Goal: Task Accomplishment & Management: Use online tool/utility

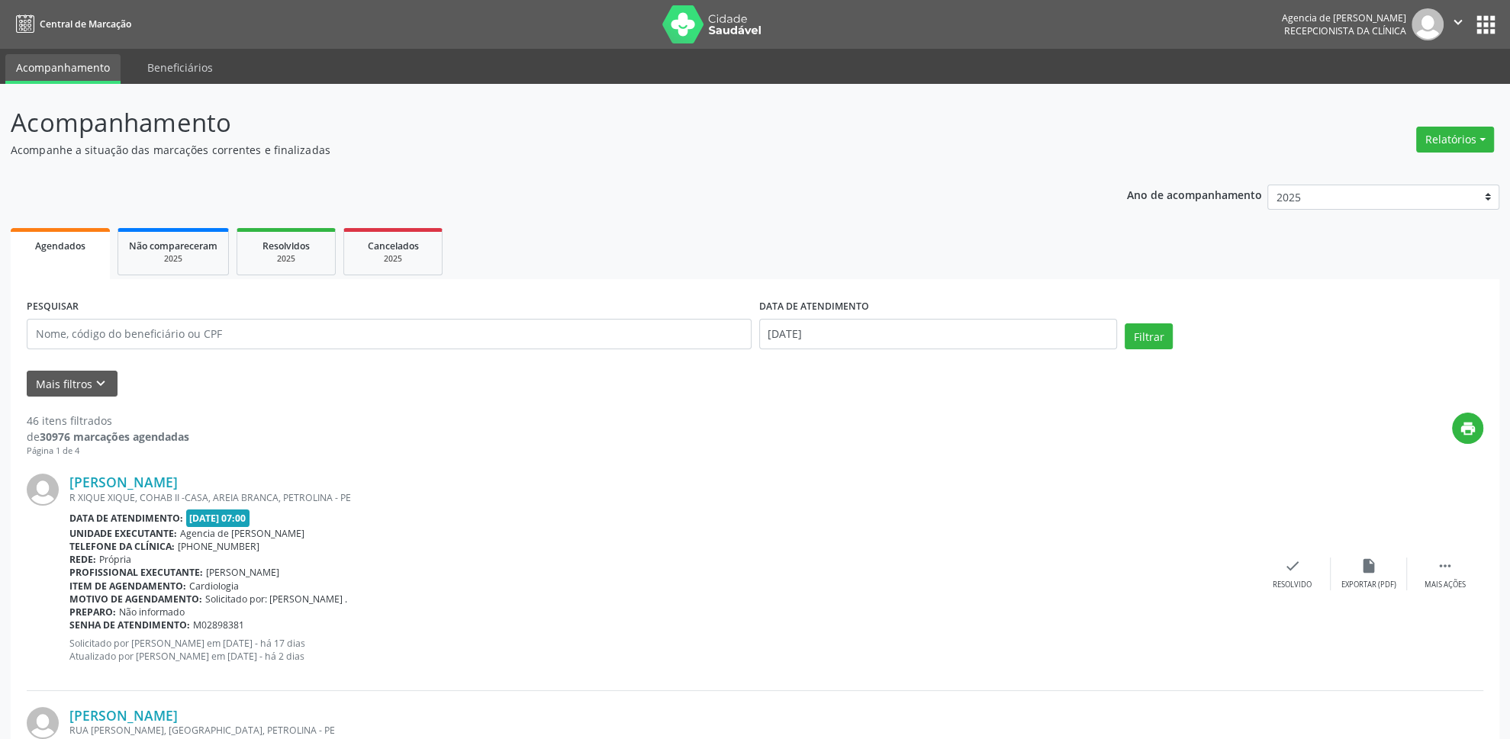
click at [1411, 142] on header "Acompanhamento Acompanhe a situação das marcações correntes e finalizadas Relat…" at bounding box center [755, 131] width 1489 height 54
click at [1428, 141] on button "Relatórios" at bounding box center [1455, 140] width 78 height 26
click at [1411, 170] on link "Agendamentos" at bounding box center [1414, 173] width 164 height 21
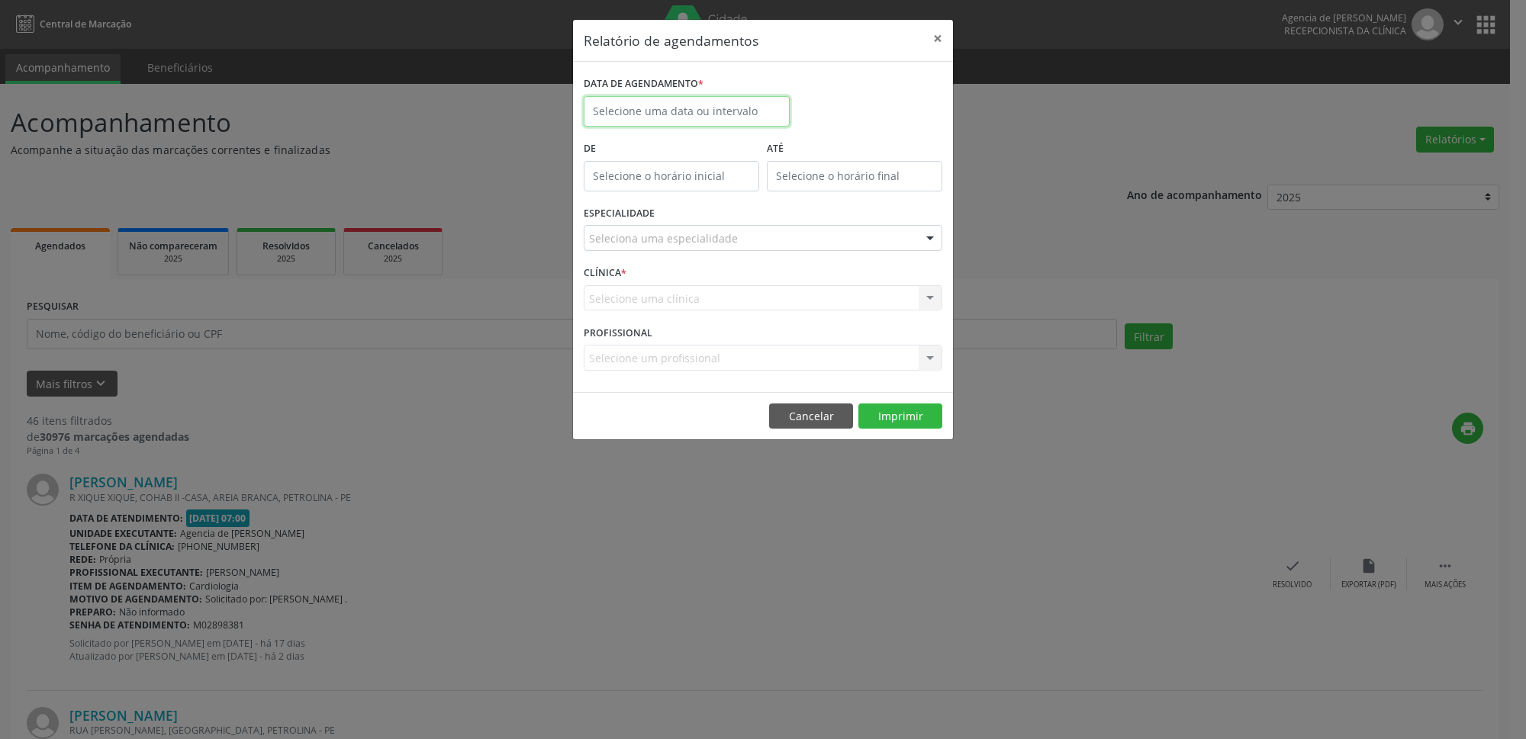
click at [694, 114] on input "text" at bounding box center [687, 111] width 206 height 31
click at [671, 224] on span "9" at bounding box center [668, 222] width 30 height 30
type input "09/09/2025"
click at [671, 224] on span "9" at bounding box center [668, 222] width 30 height 30
click at [801, 255] on div "ESPECIALIDADE Seleciona uma especialidade Todas as especialidades Alergologia A…" at bounding box center [763, 232] width 366 height 60
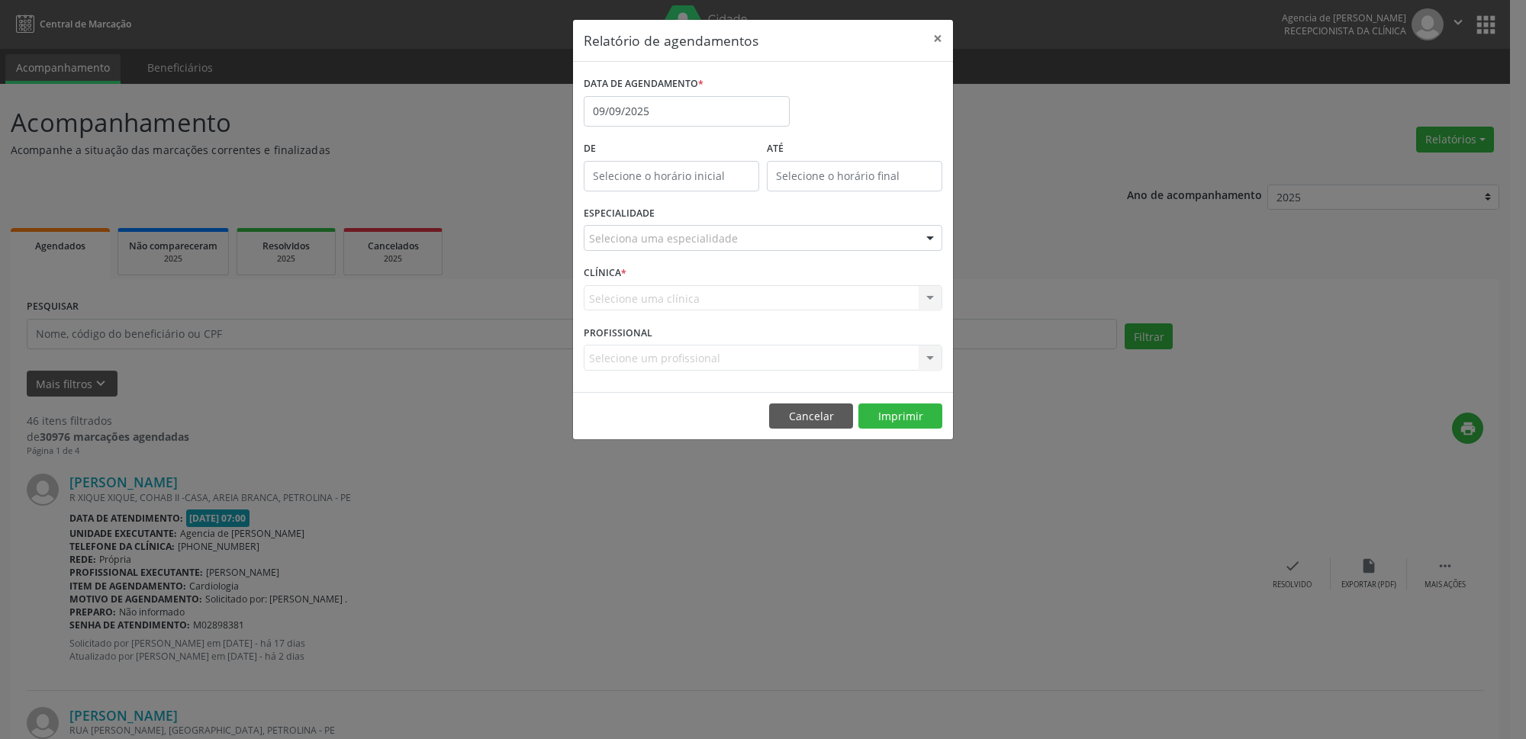
click at [785, 247] on div "Seleciona uma especialidade" at bounding box center [763, 238] width 359 height 26
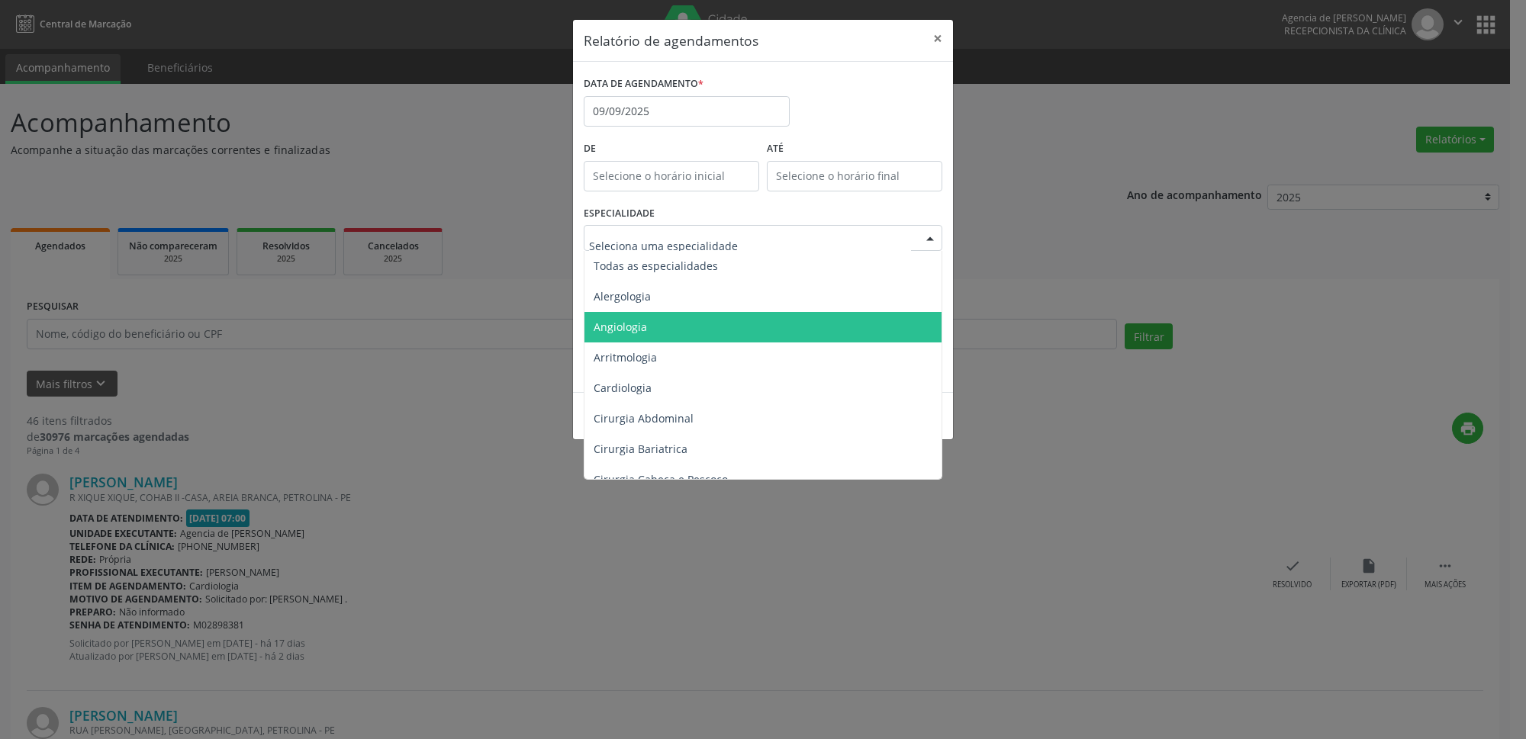
click at [756, 324] on span "Angiologia" at bounding box center [764, 327] width 359 height 31
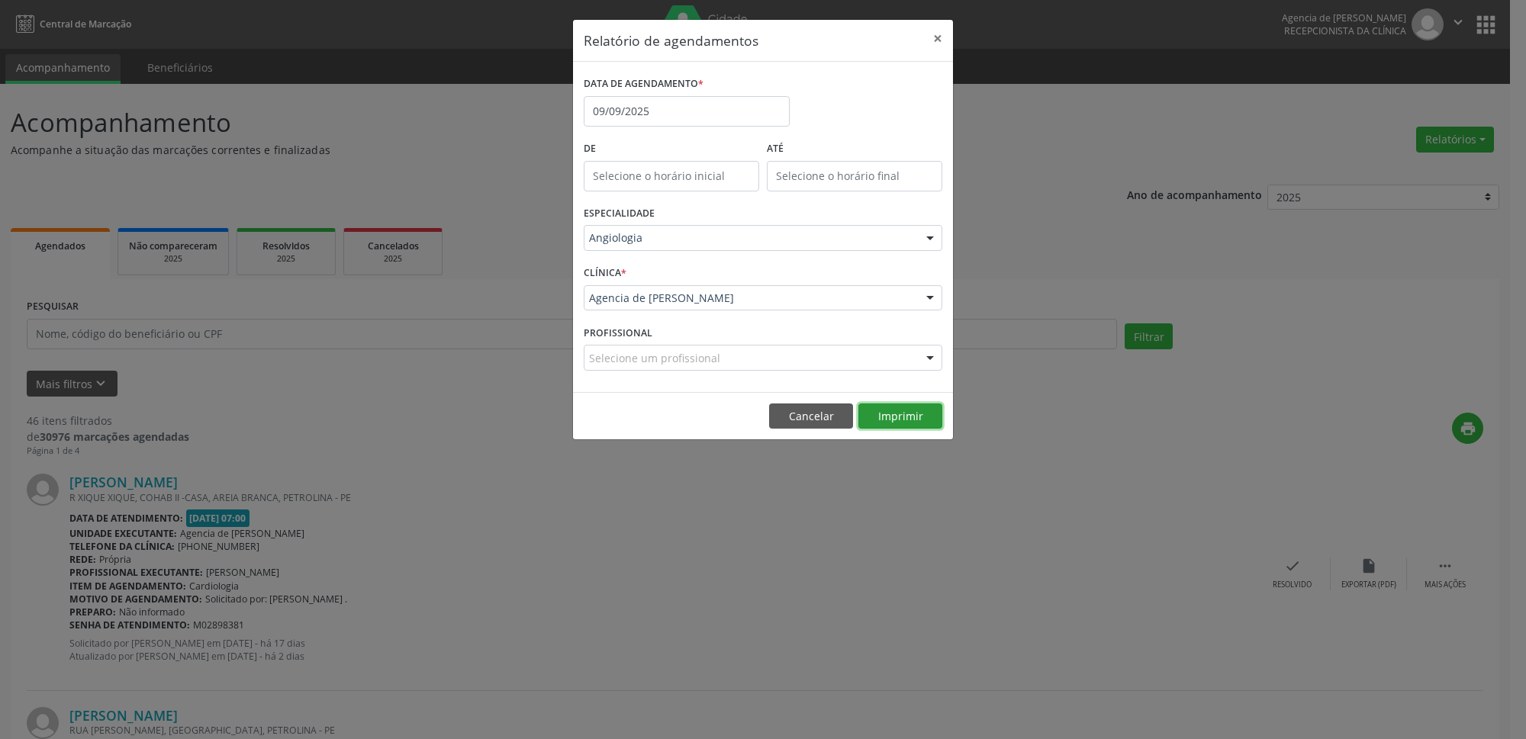
click at [915, 419] on button "Imprimir" at bounding box center [901, 417] width 84 height 26
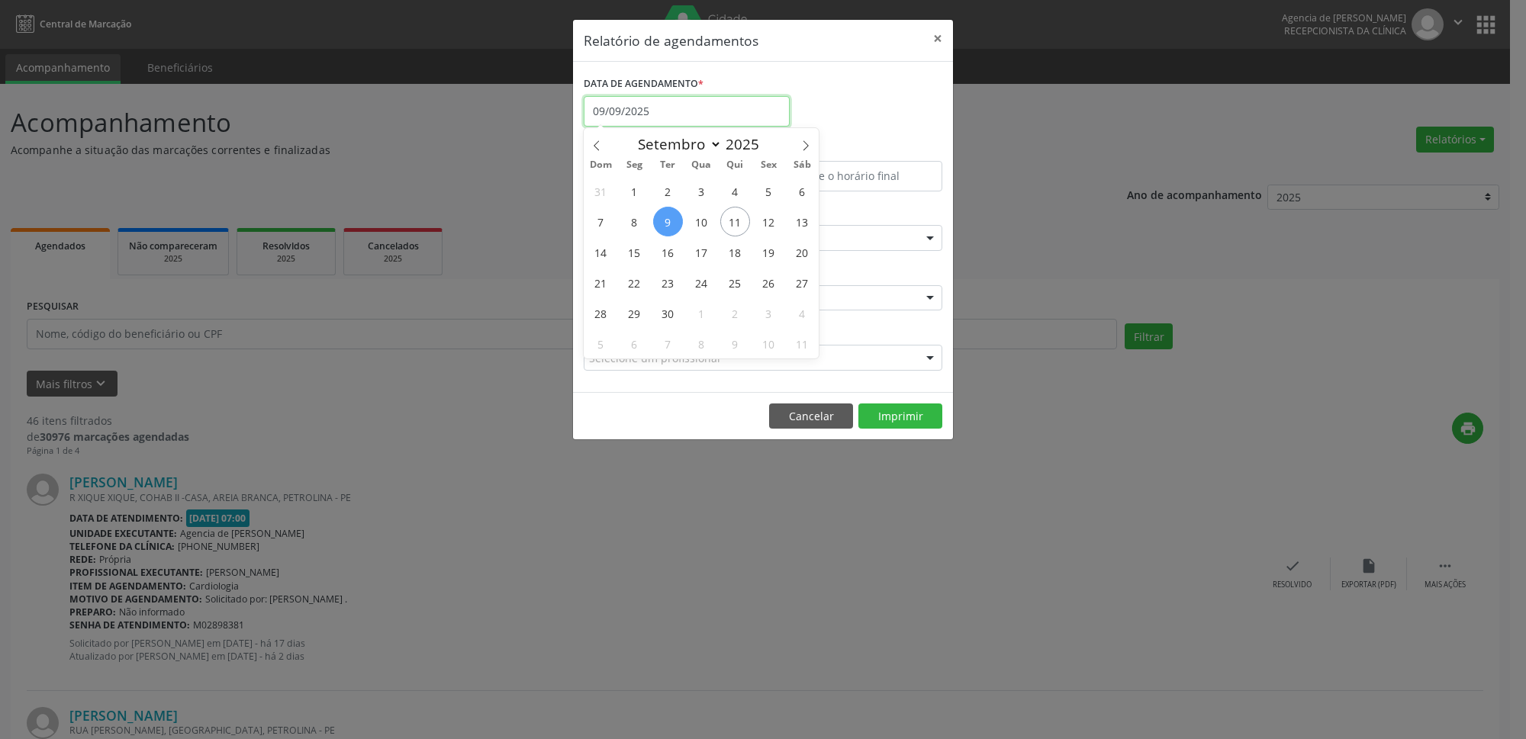
click at [691, 111] on input "09/09/2025" at bounding box center [687, 111] width 206 height 31
click at [710, 226] on span "10" at bounding box center [702, 222] width 30 height 30
type input "[DATE]"
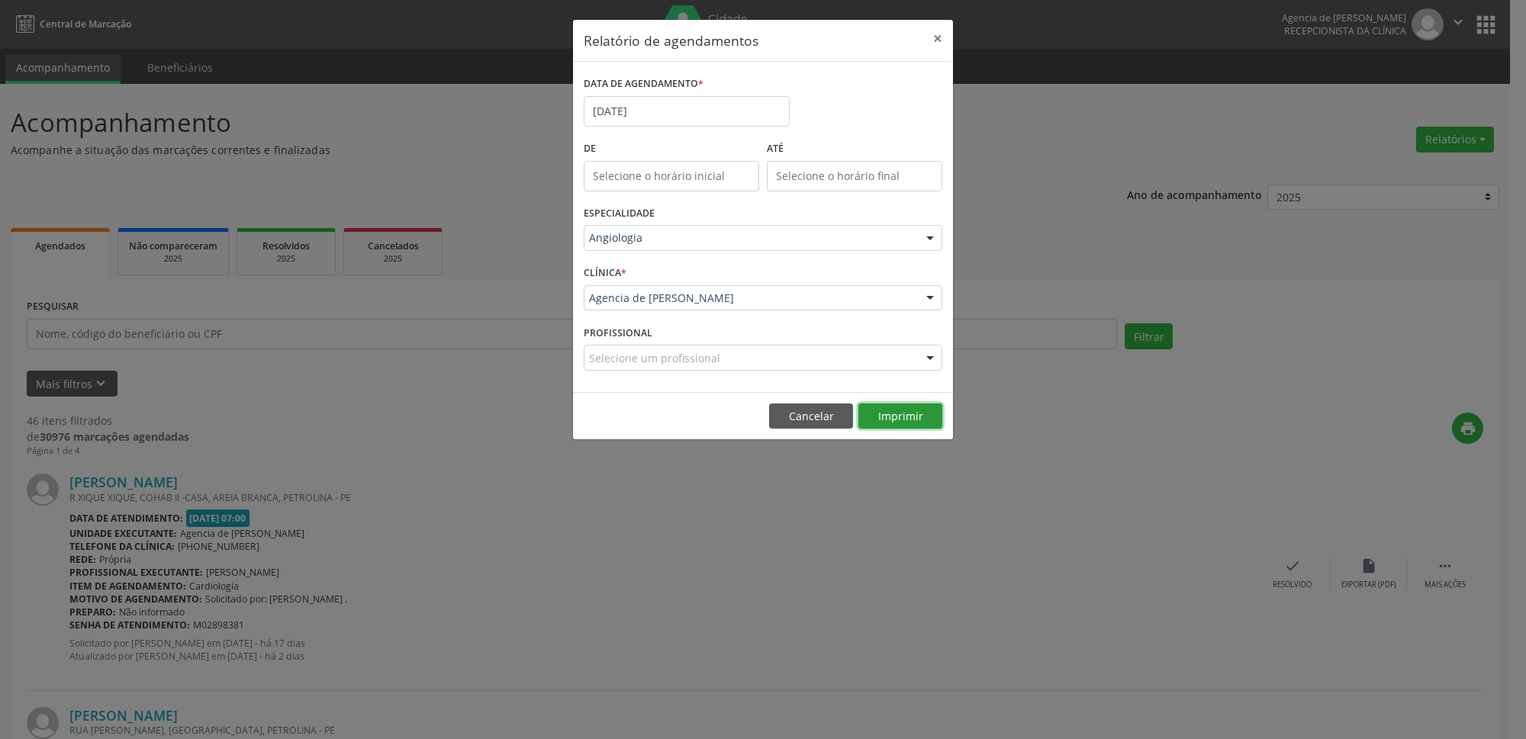
click at [874, 404] on button "Imprimir" at bounding box center [901, 417] width 84 height 26
click at [717, 211] on div "ESPECIALIDADE Angiologia Todas as especialidades Alergologia Angiologia Arritmo…" at bounding box center [763, 232] width 366 height 60
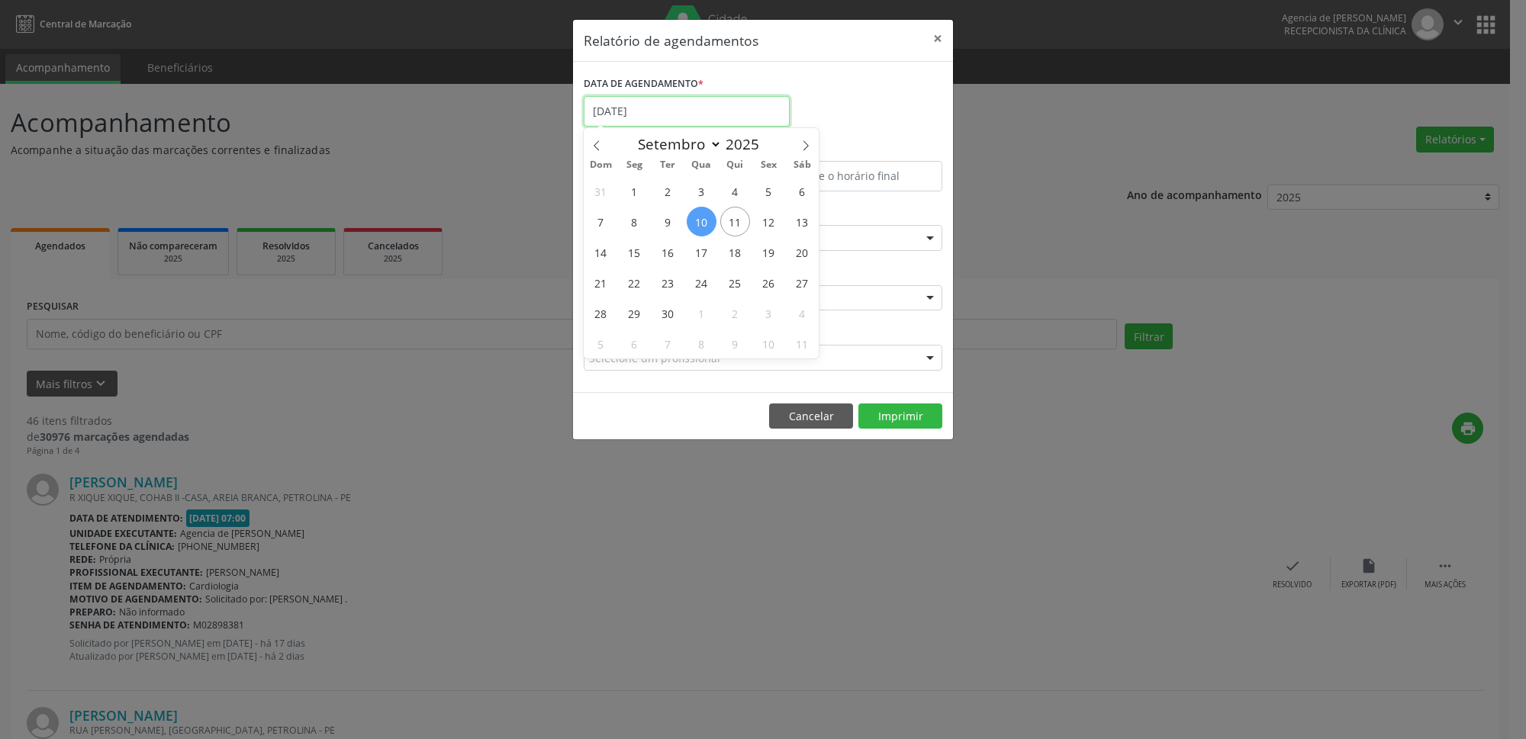
click at [720, 114] on input "[DATE]" at bounding box center [687, 111] width 206 height 31
click at [736, 225] on span "11" at bounding box center [735, 222] width 30 height 30
type input "[DATE]"
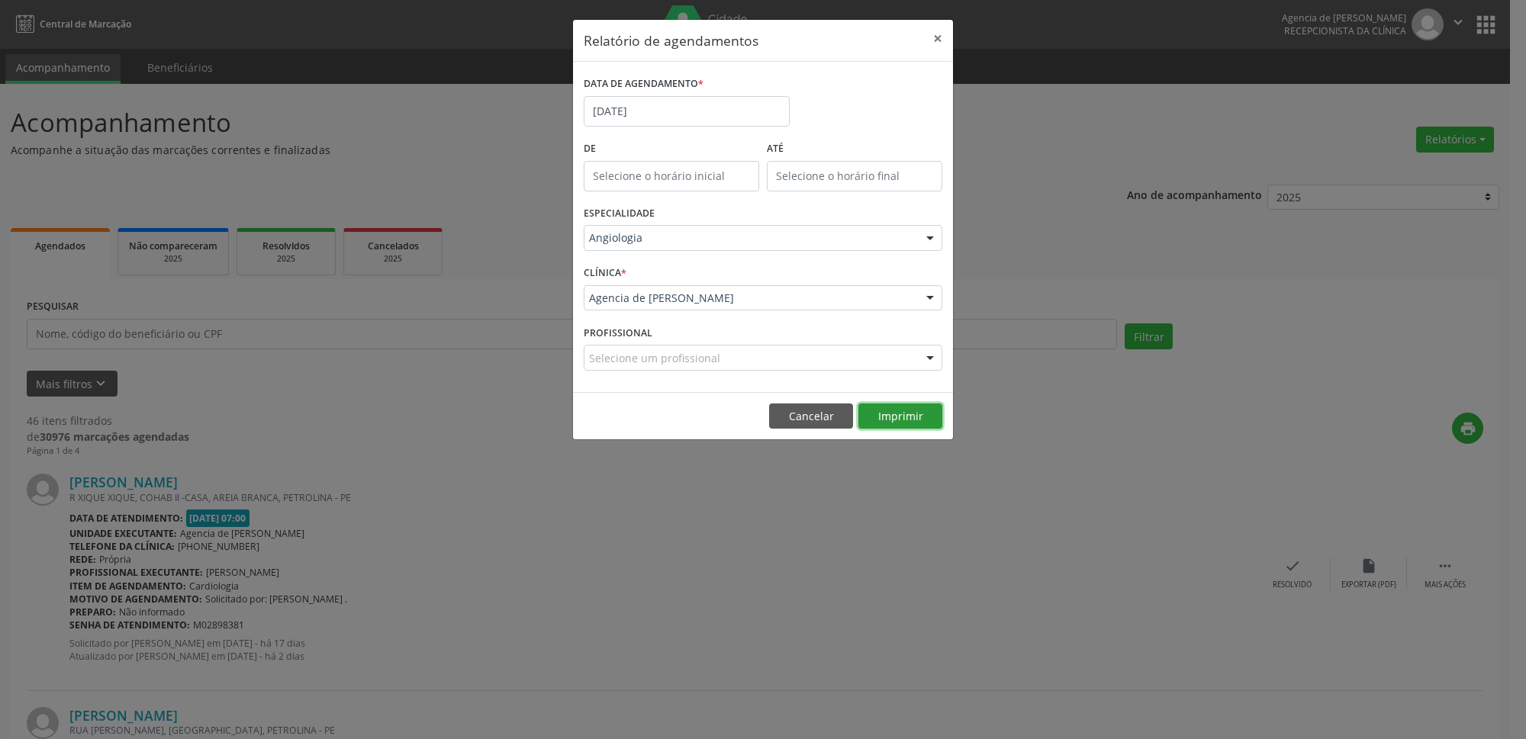
click at [889, 430] on button "Imprimir" at bounding box center [901, 417] width 84 height 26
click at [722, 106] on input "[DATE]" at bounding box center [687, 111] width 206 height 31
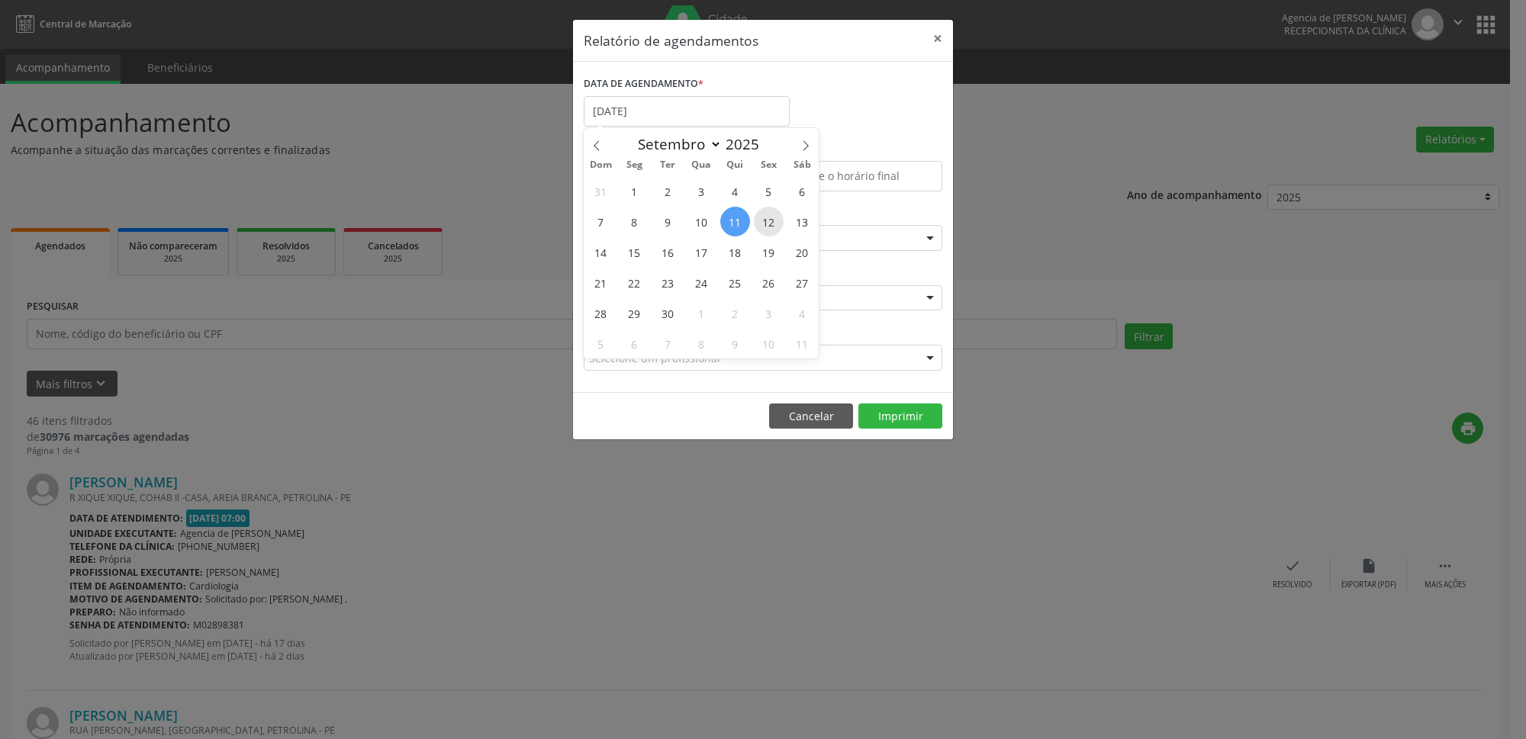
click at [774, 233] on span "12" at bounding box center [769, 222] width 30 height 30
type input "[DATE]"
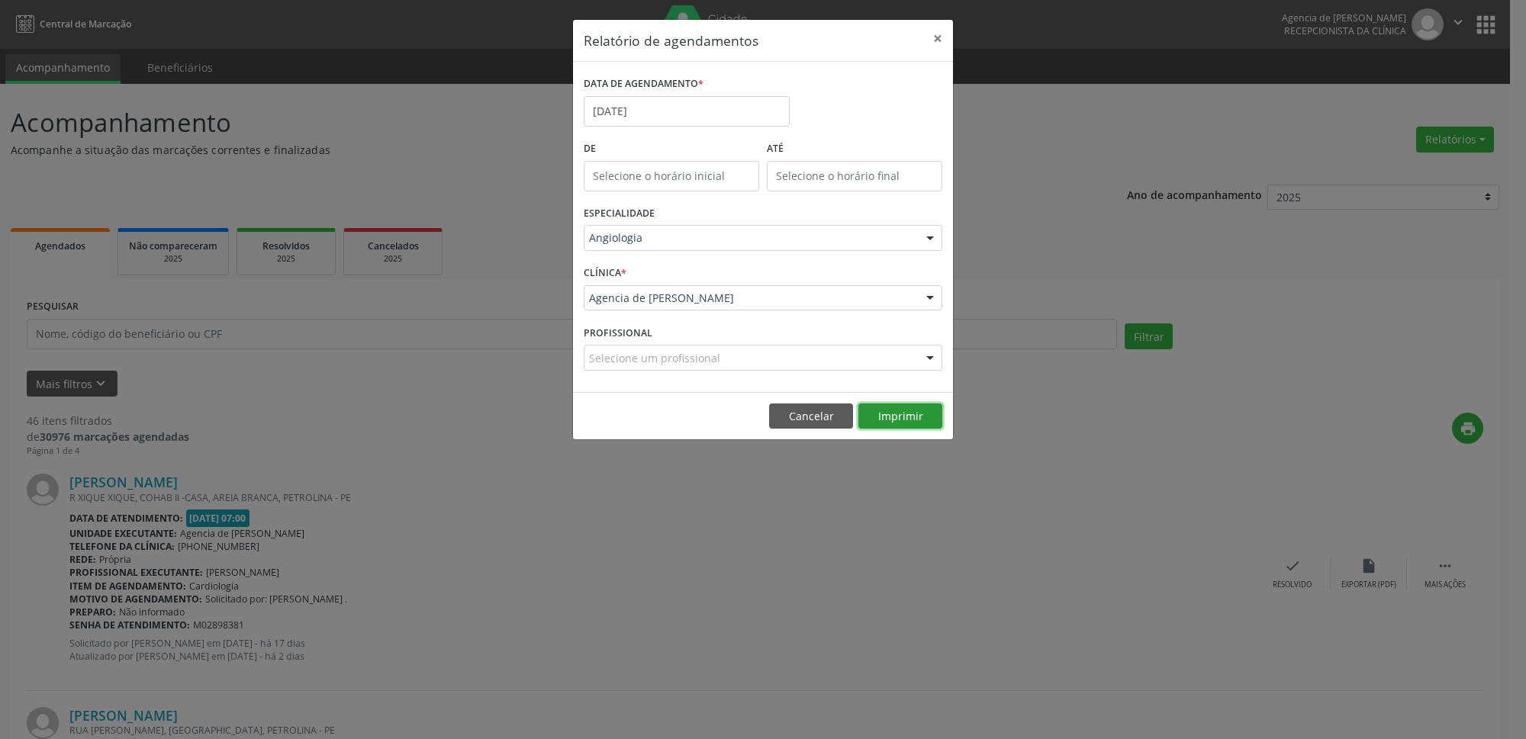
click at [881, 408] on button "Imprimir" at bounding box center [901, 417] width 84 height 26
click at [937, 38] on button "×" at bounding box center [938, 38] width 31 height 37
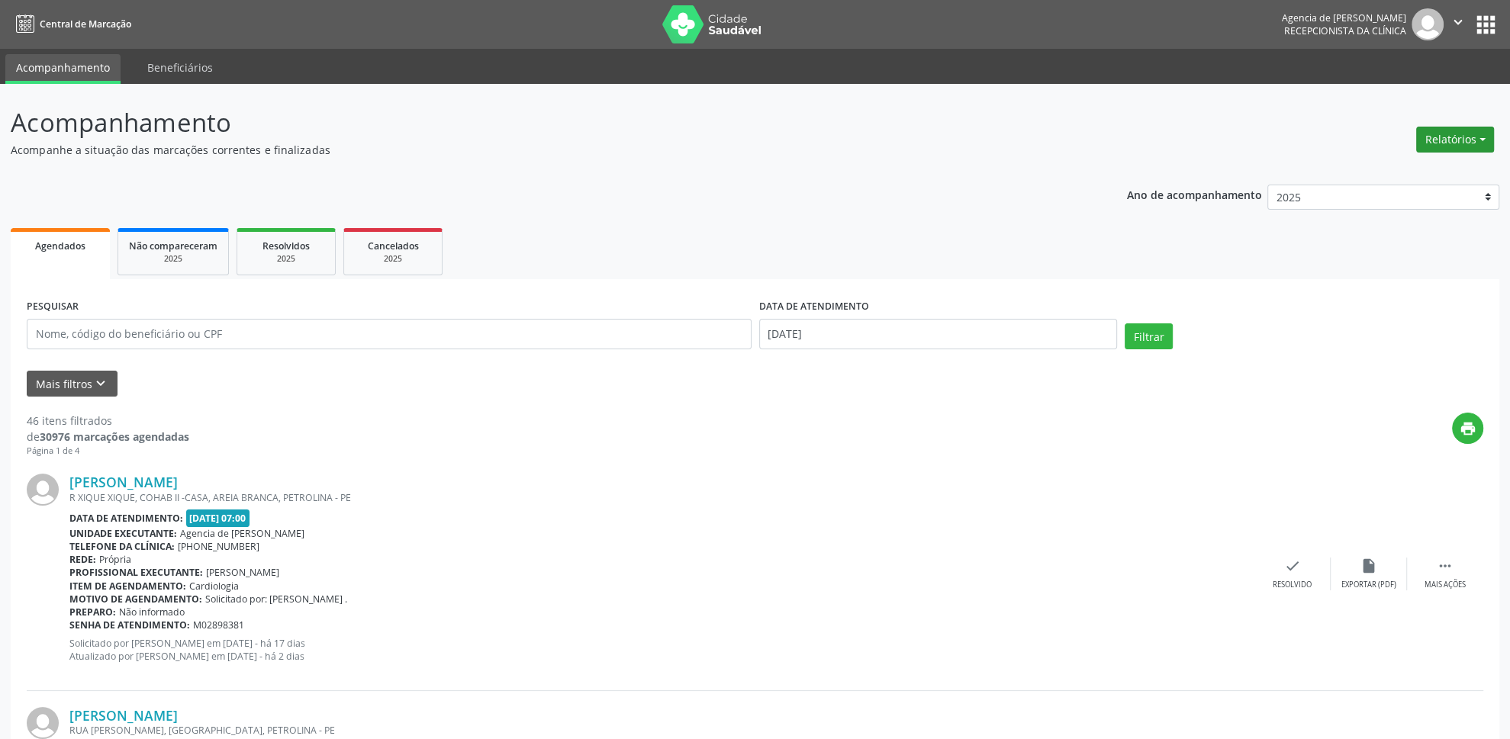
click at [1453, 140] on button "Relatórios" at bounding box center [1455, 140] width 78 height 26
click at [1384, 161] on ul "Agendamentos Procedimentos realizados" at bounding box center [1414, 183] width 166 height 55
click at [1384, 175] on link "Agendamentos" at bounding box center [1414, 173] width 164 height 21
select select "8"
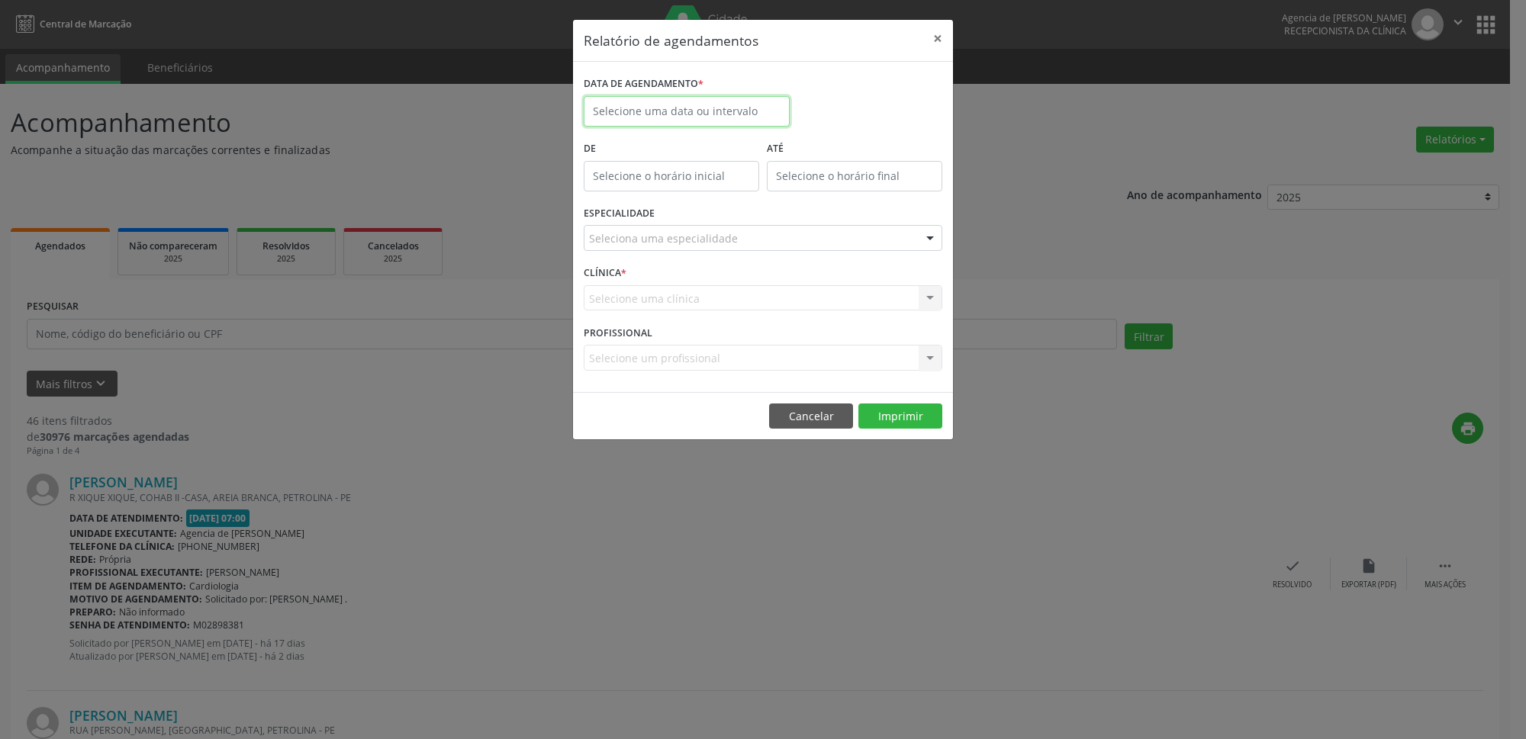
click at [686, 118] on input "text" at bounding box center [687, 111] width 206 height 31
click at [771, 220] on span "12" at bounding box center [769, 222] width 30 height 30
type input "[DATE]"
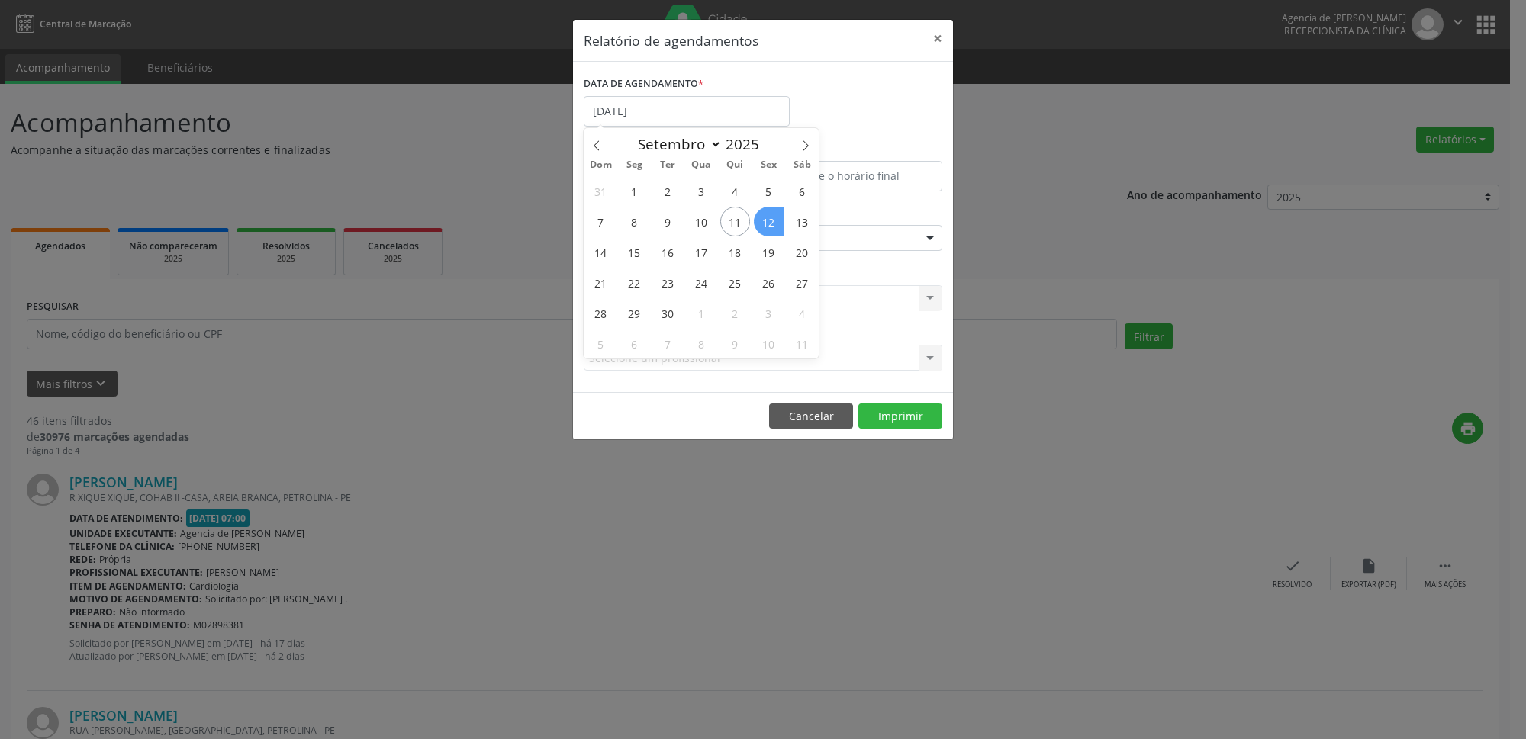
click at [771, 220] on span "12" at bounding box center [769, 222] width 30 height 30
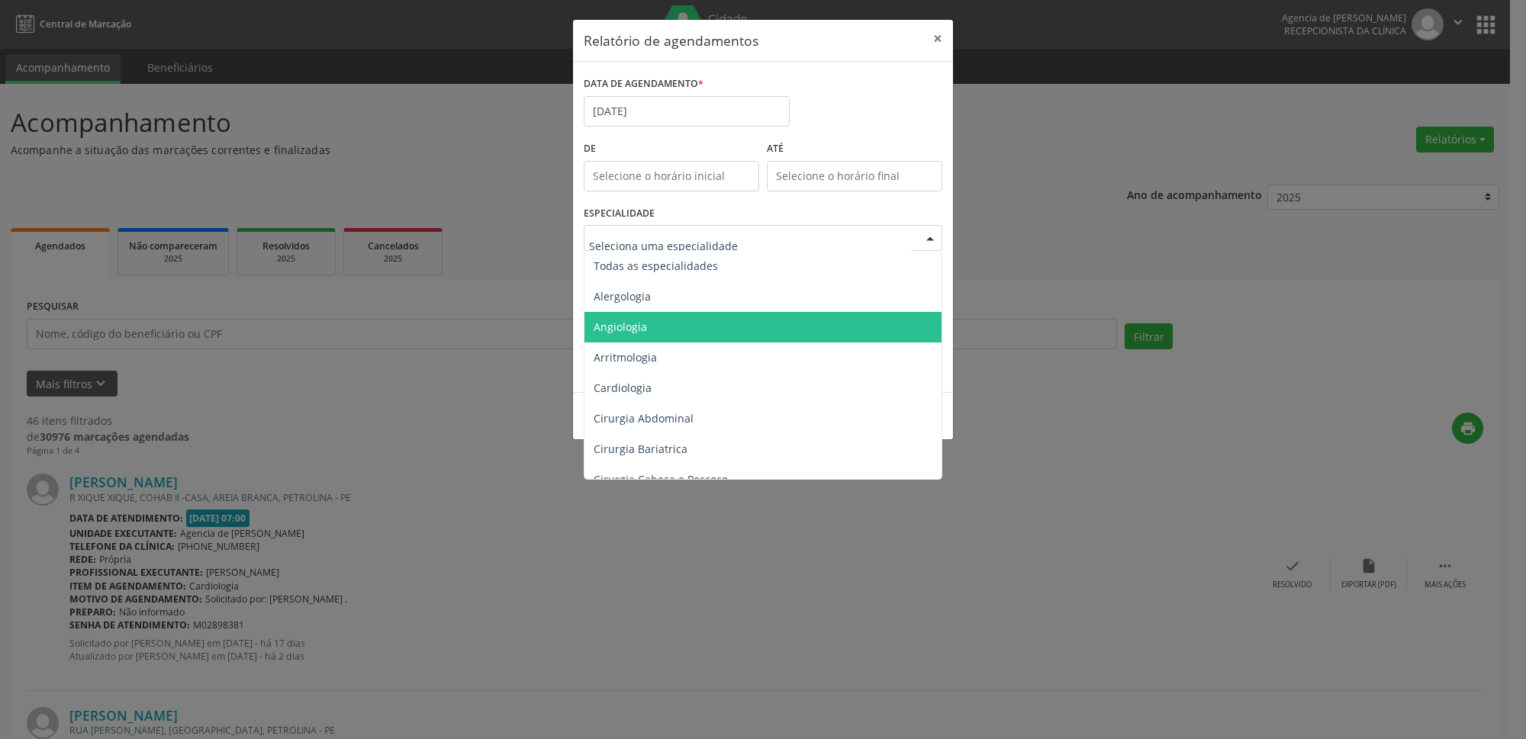
click at [698, 333] on span "Angiologia" at bounding box center [764, 327] width 359 height 31
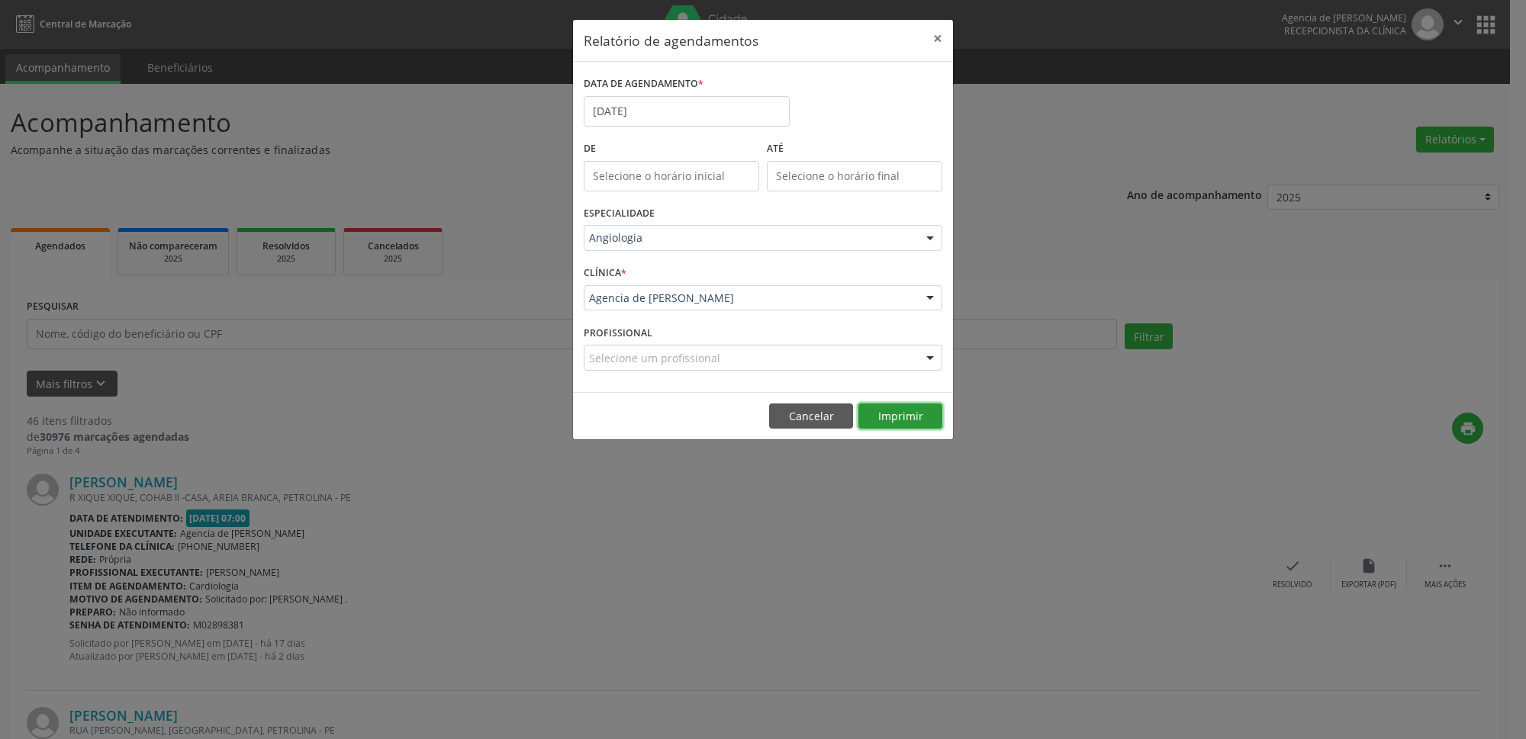
click at [911, 424] on button "Imprimir" at bounding box center [901, 417] width 84 height 26
